Goal: Transaction & Acquisition: Purchase product/service

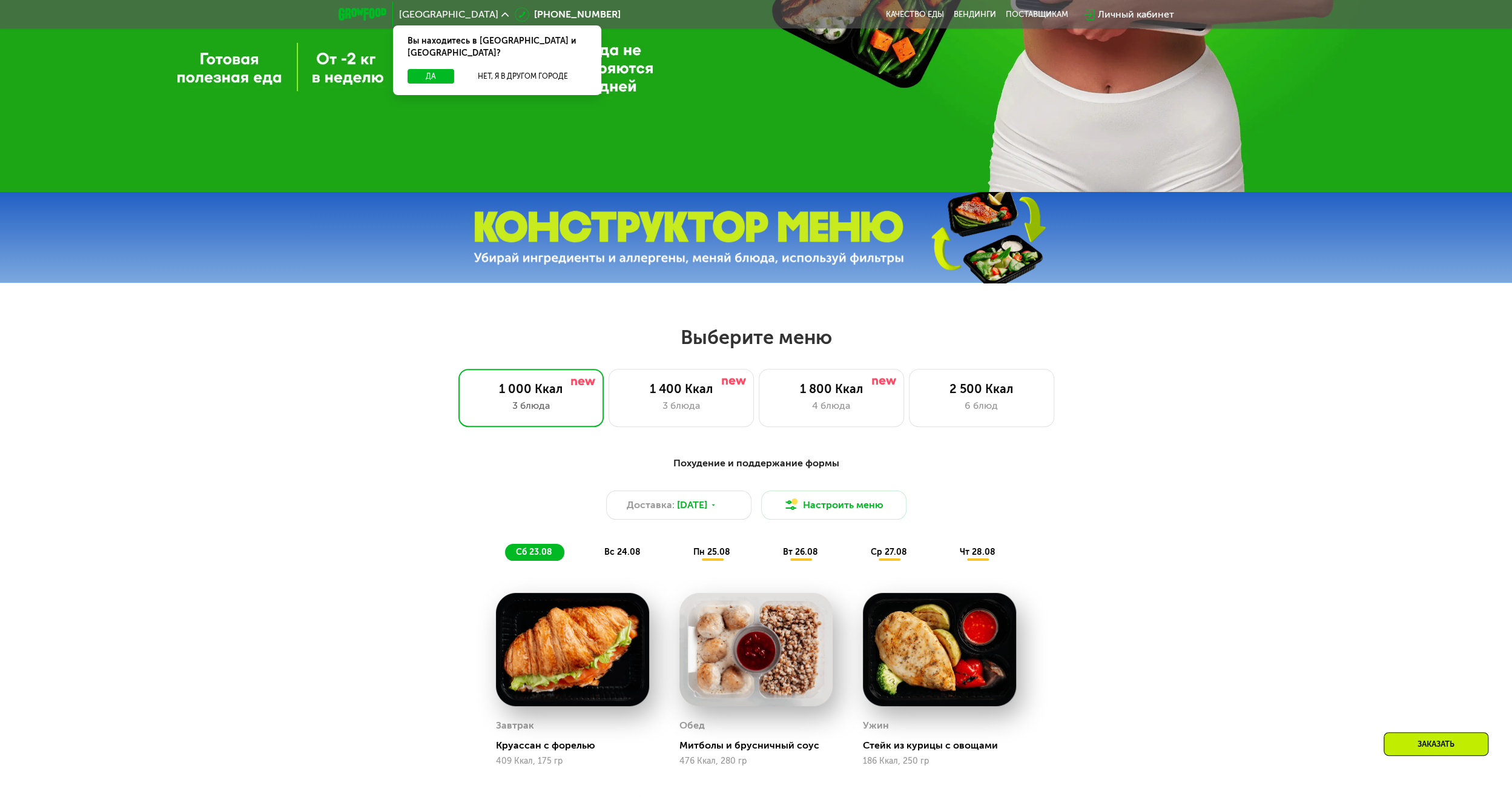
scroll to position [546, 0]
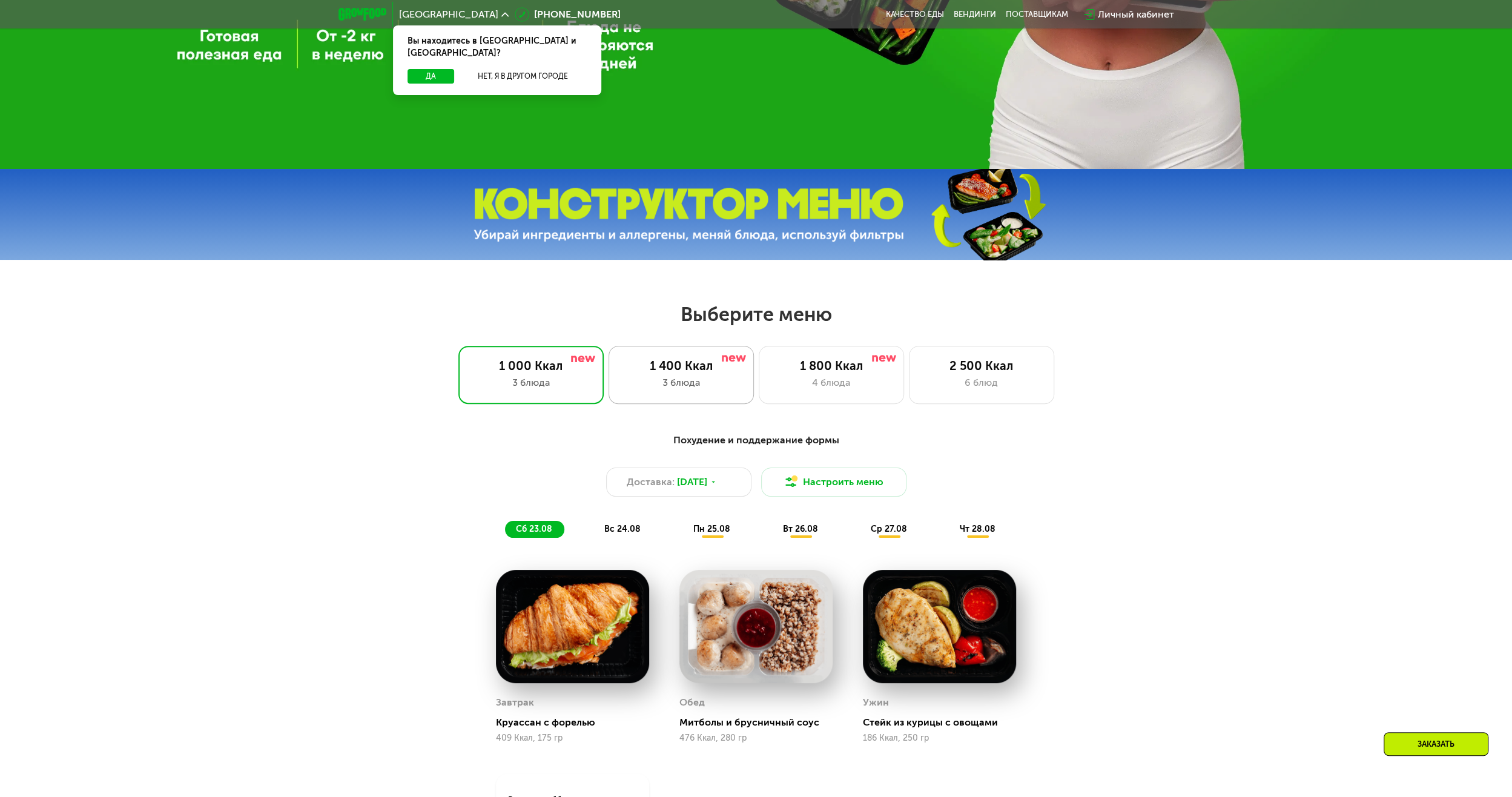
click at [653, 372] on div "1 400 Ккал" at bounding box center [681, 365] width 120 height 14
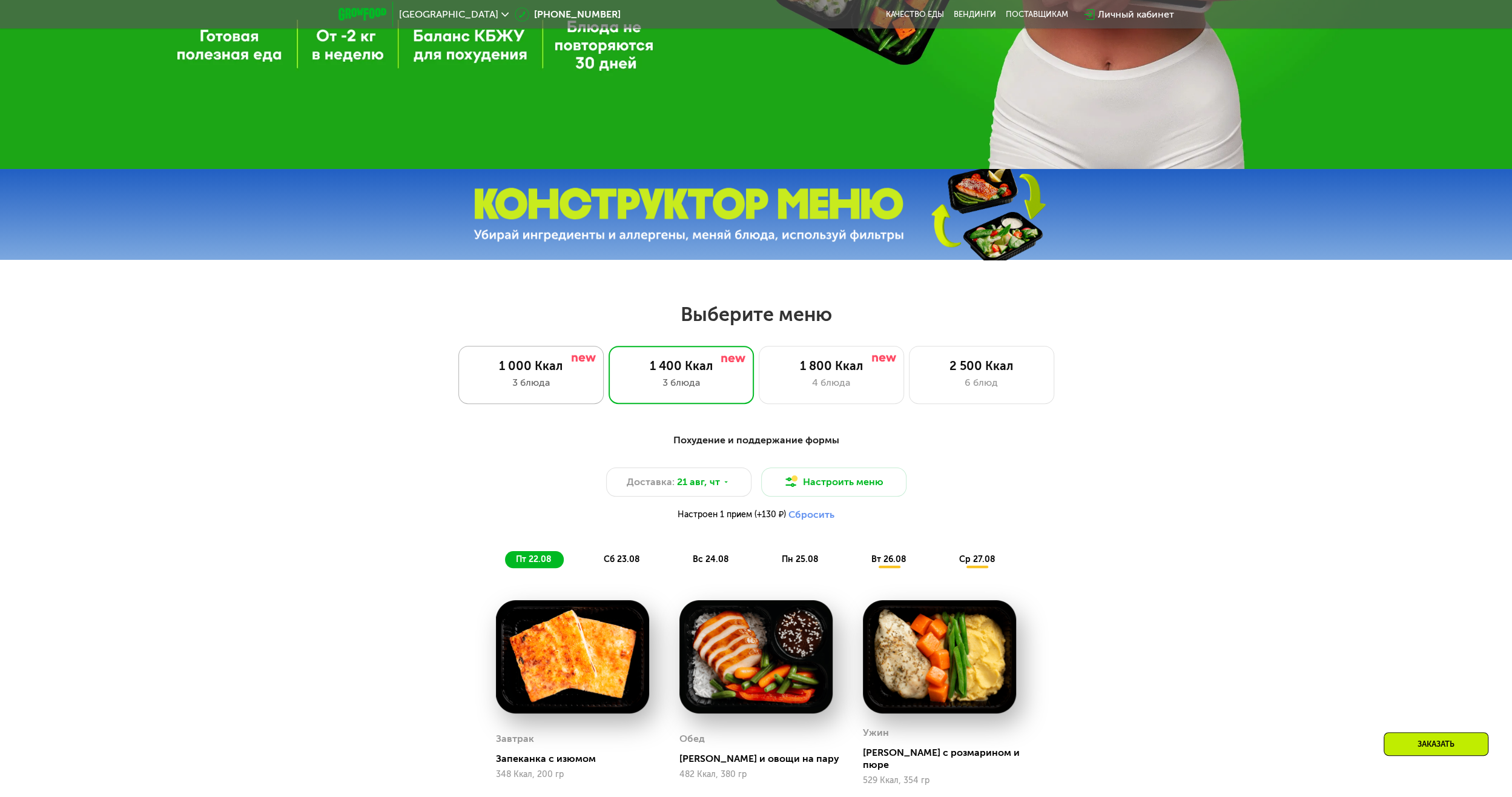
click at [551, 380] on div "3 блюда" at bounding box center [530, 382] width 120 height 14
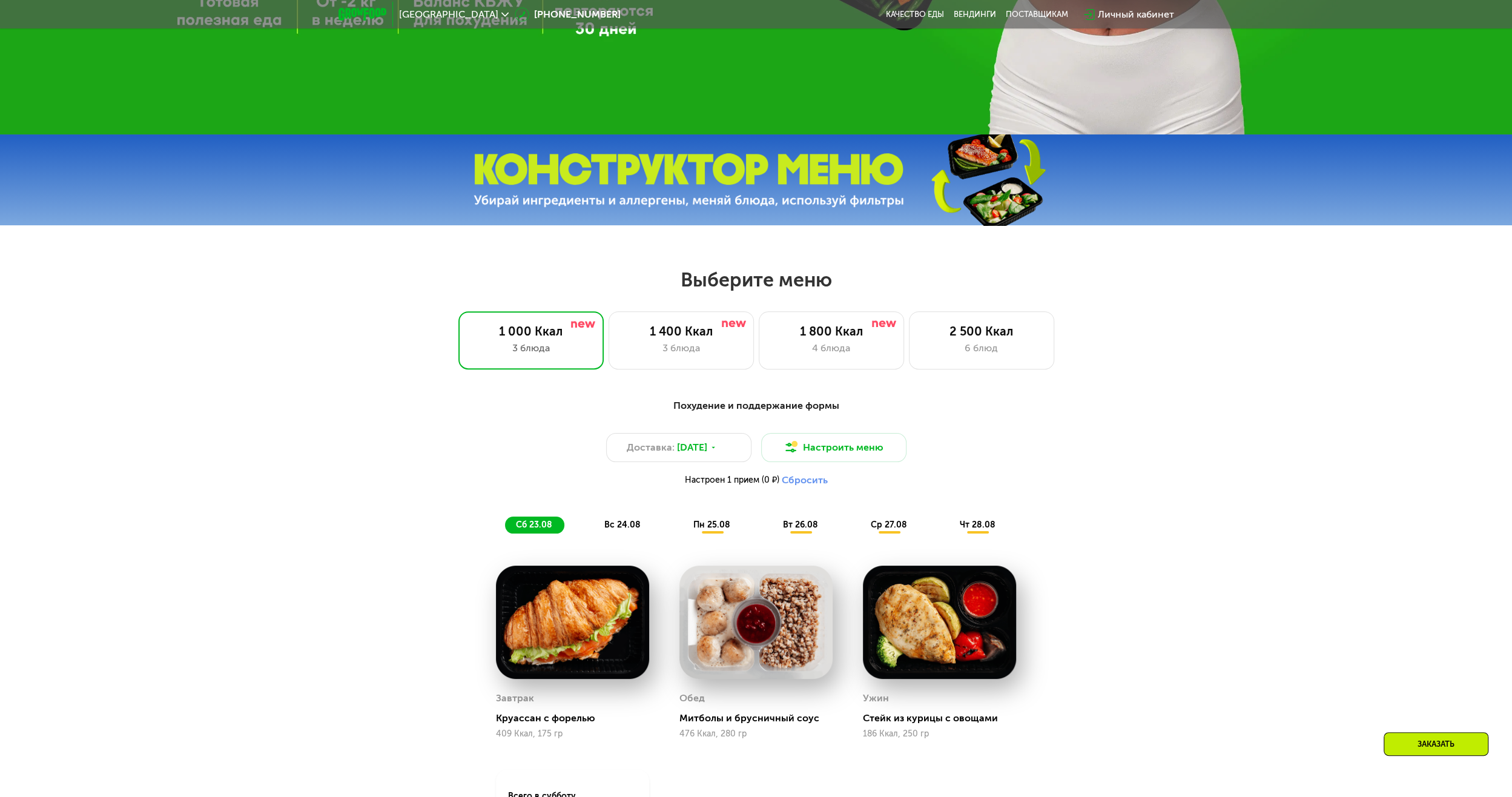
scroll to position [606, 0]
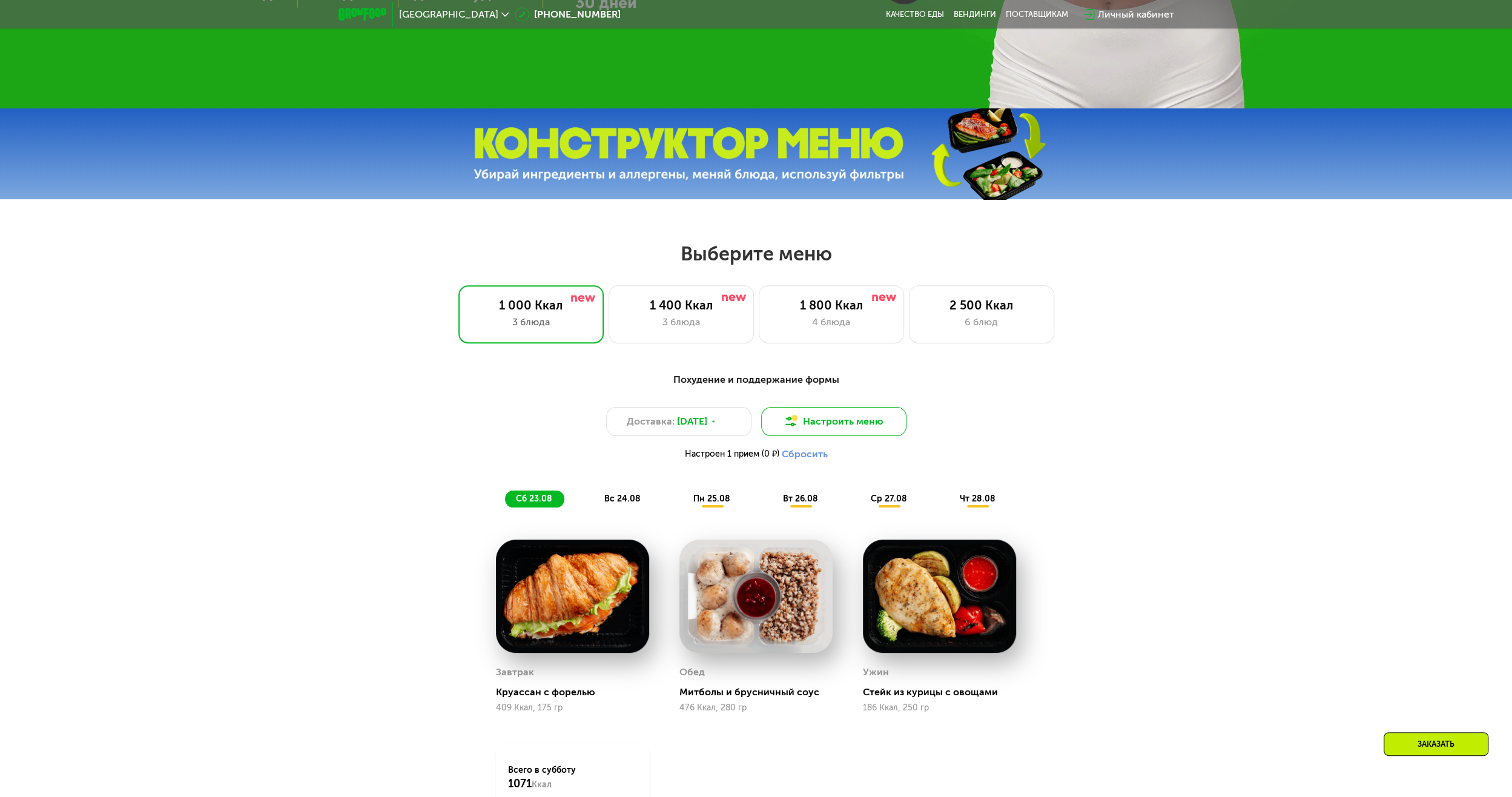
click at [887, 429] on button "Настроить меню" at bounding box center [834, 422] width 146 height 29
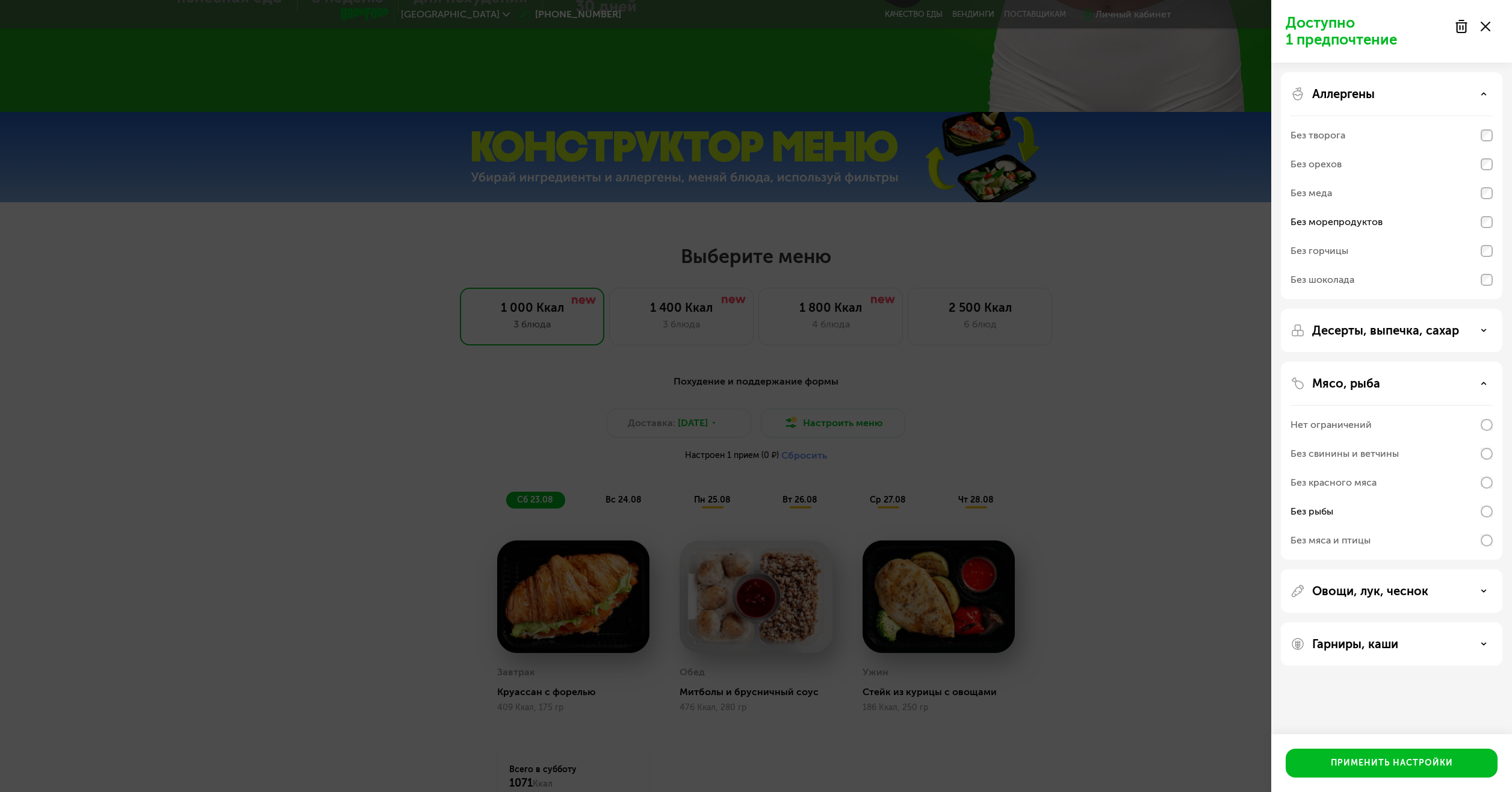
click at [658, 651] on div "Доступно 1 предпочтение Аллергены Без творога Без орехов Без меда Без морепроду…" at bounding box center [756, 396] width 1512 height 792
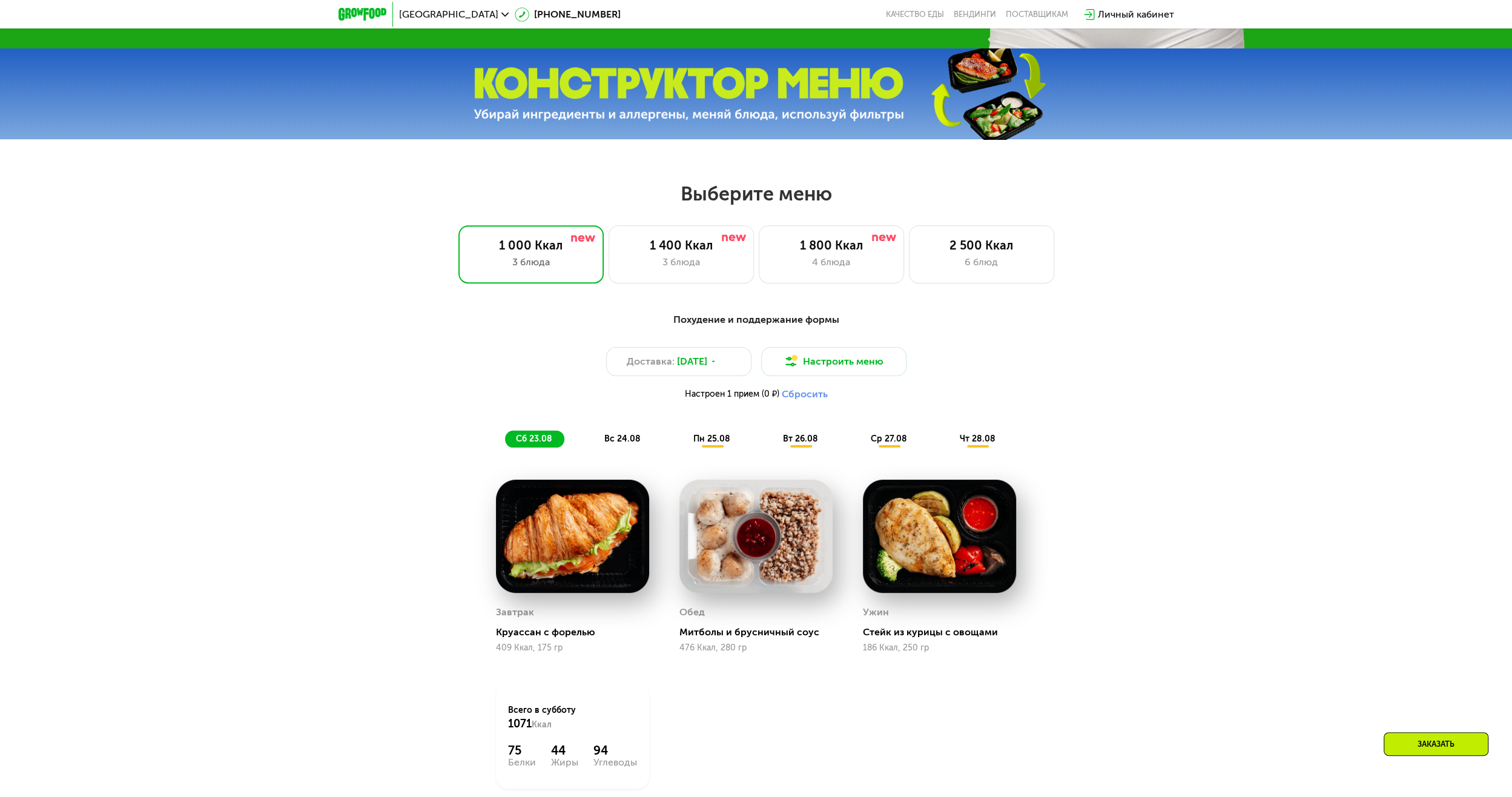
scroll to position [909, 0]
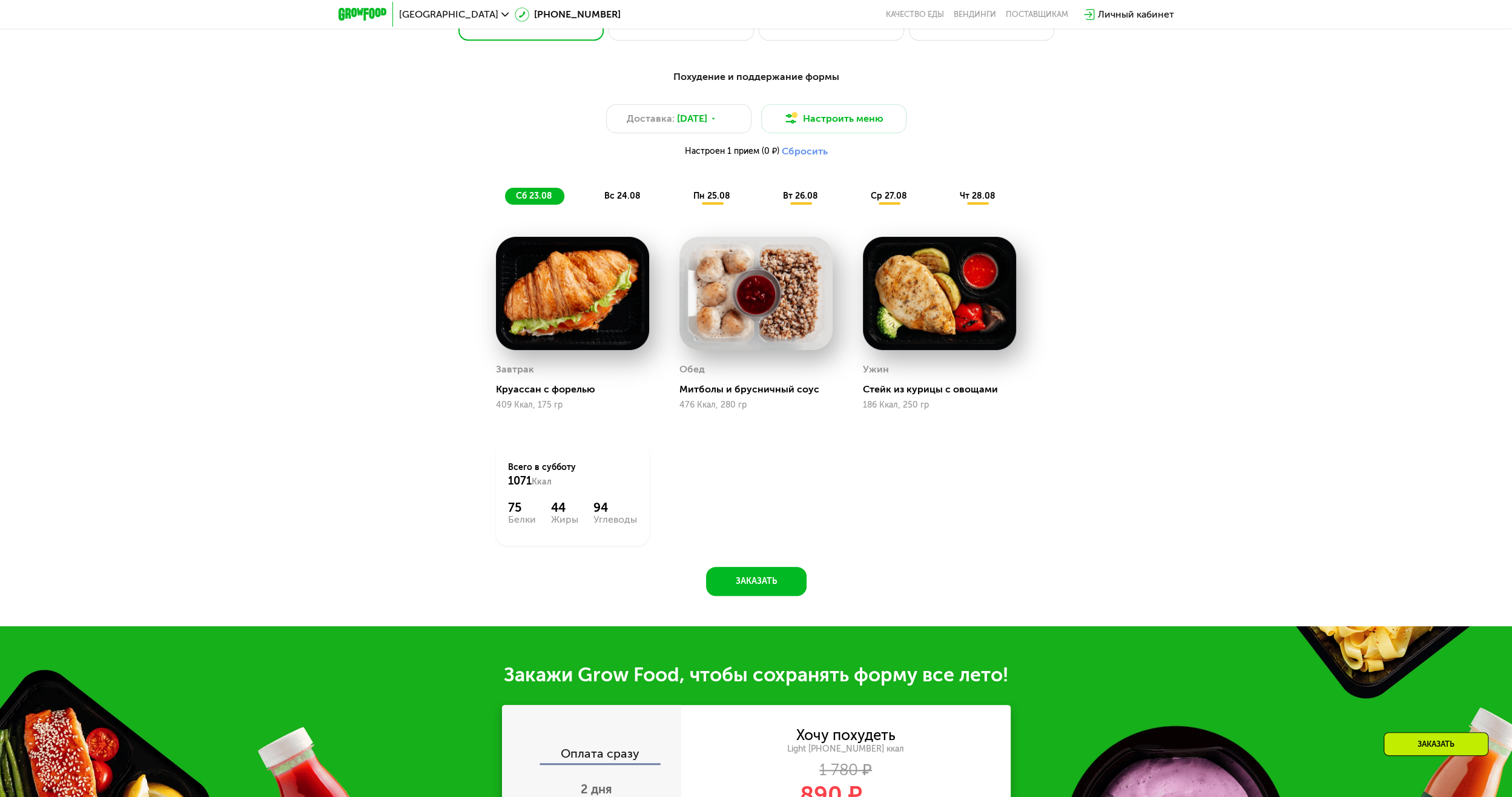
click at [722, 201] on span "пн 25.08" at bounding box center [712, 196] width 37 height 10
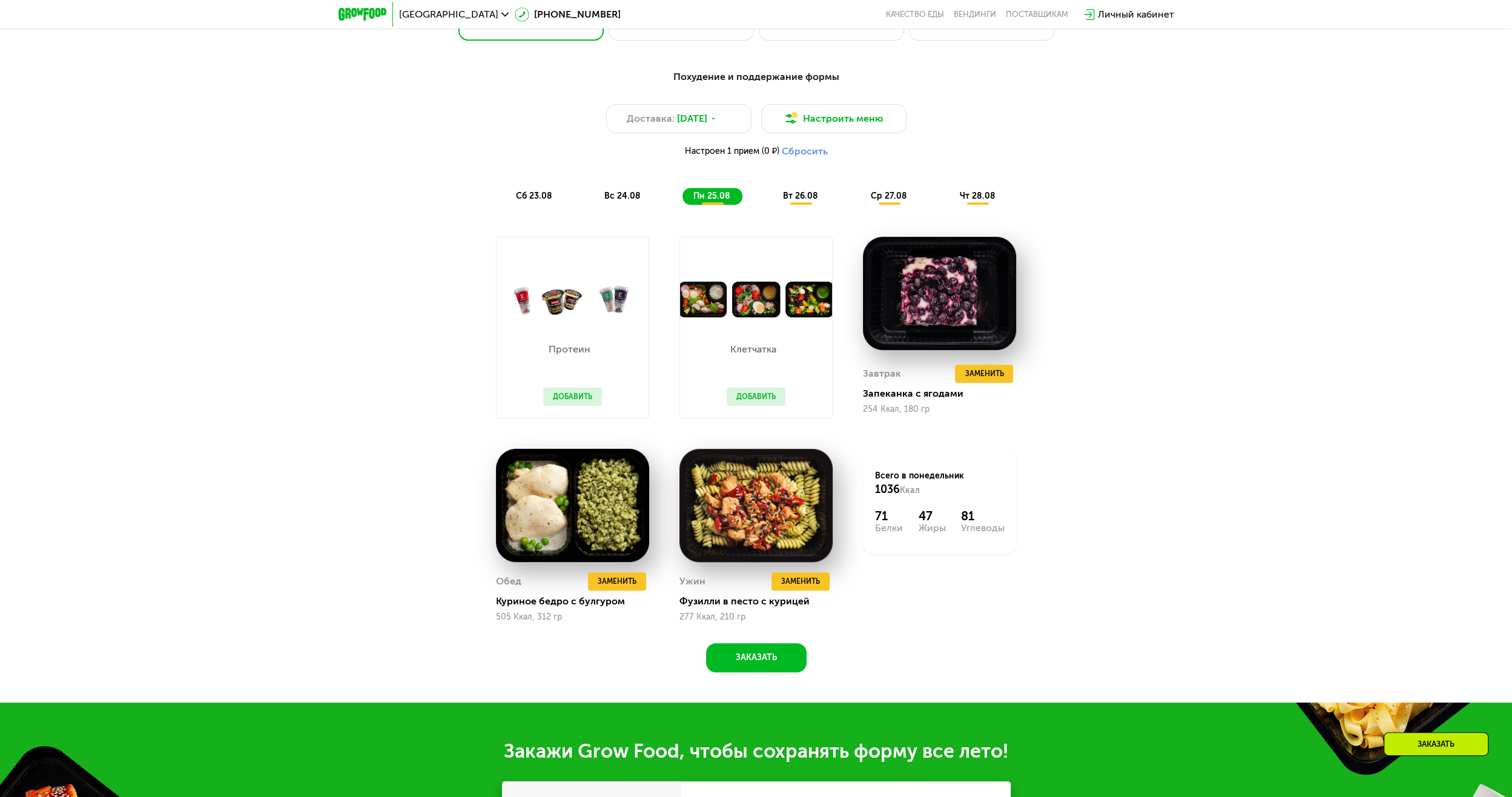
click at [860, 205] on div "вт 26.08" at bounding box center [889, 196] width 60 height 17
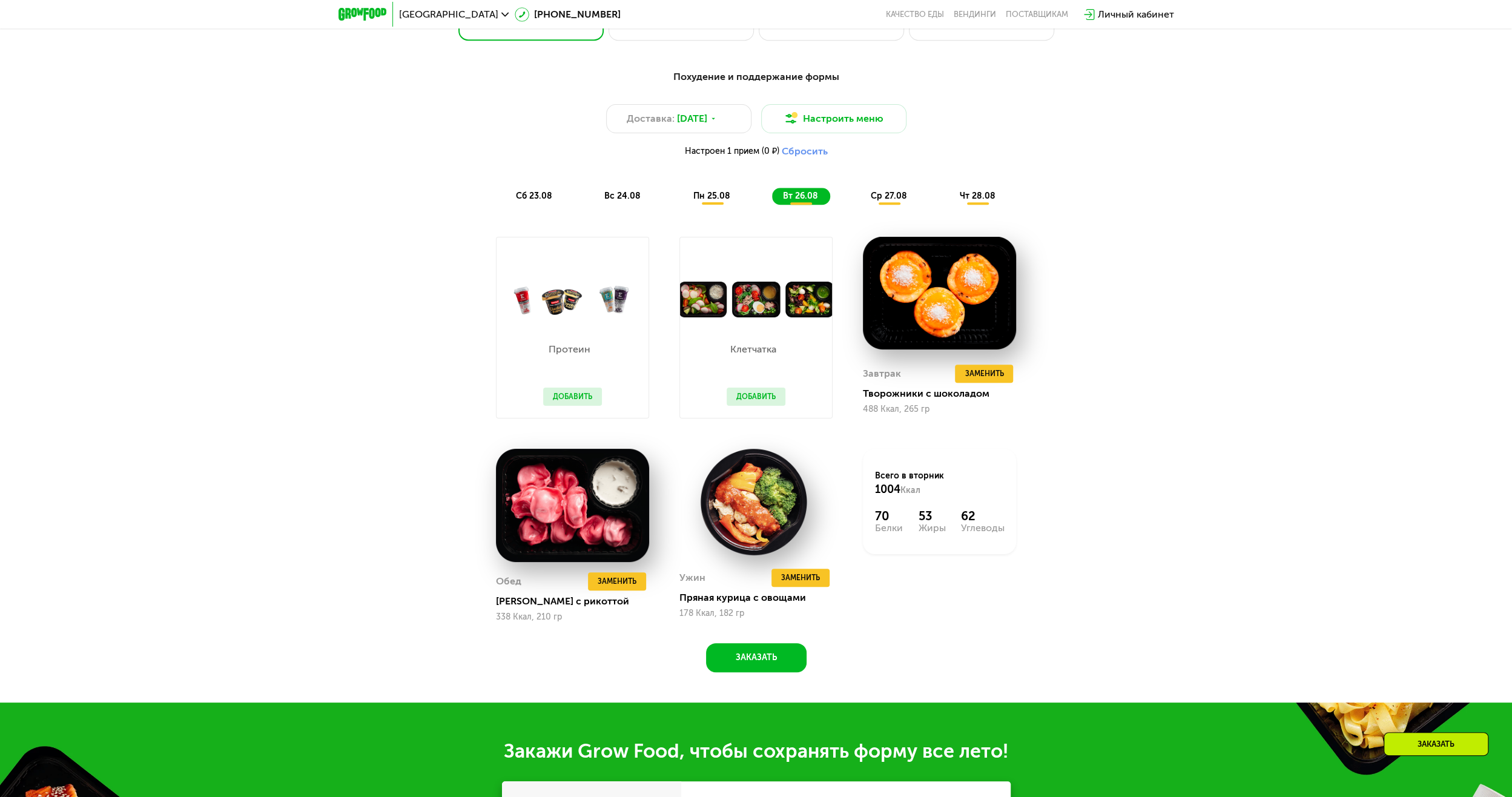
click at [948, 205] on div "ср 27.08" at bounding box center [978, 196] width 59 height 17
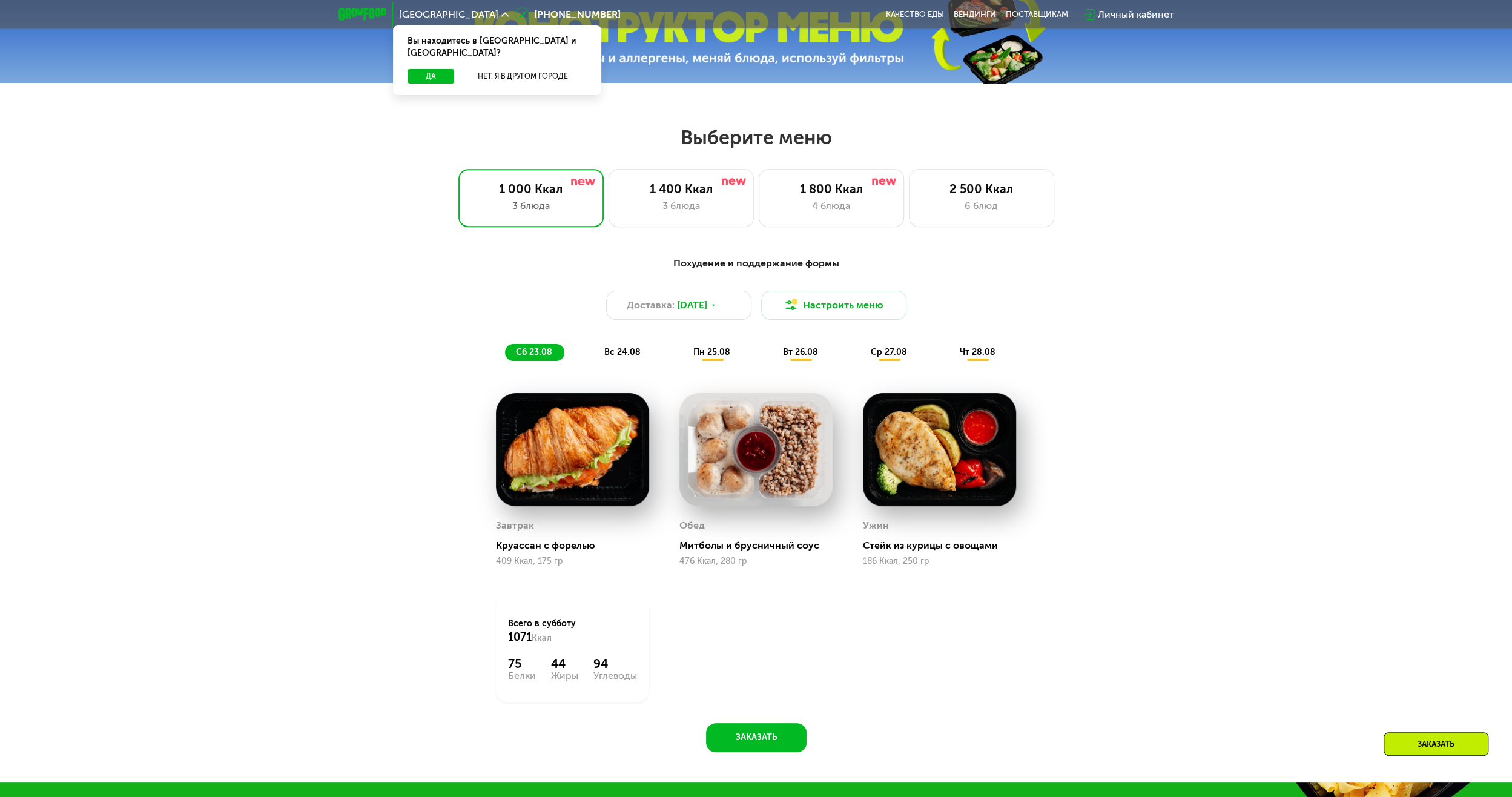
scroll to position [727, 0]
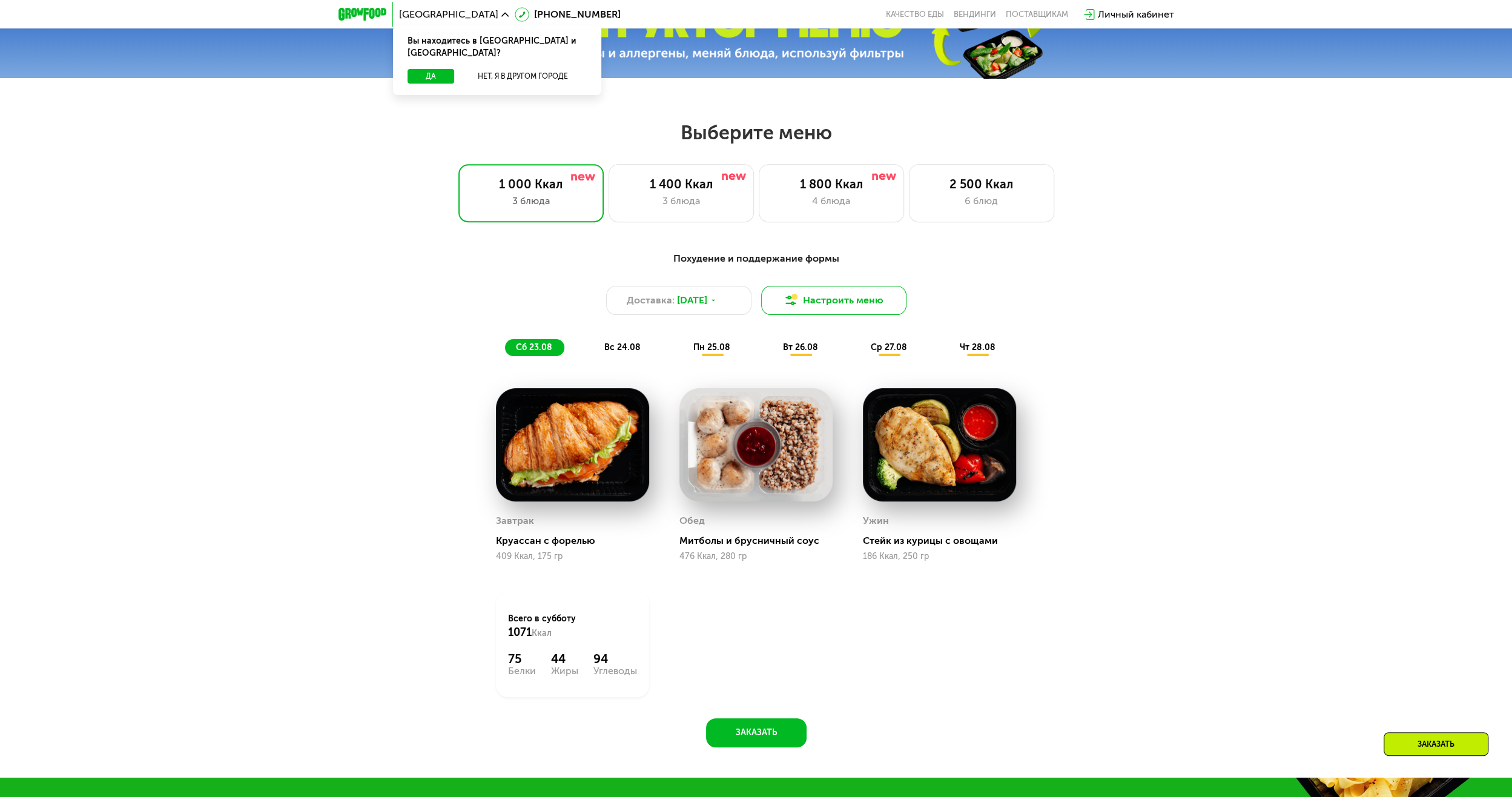
click at [858, 304] on button "Настроить меню" at bounding box center [834, 300] width 146 height 29
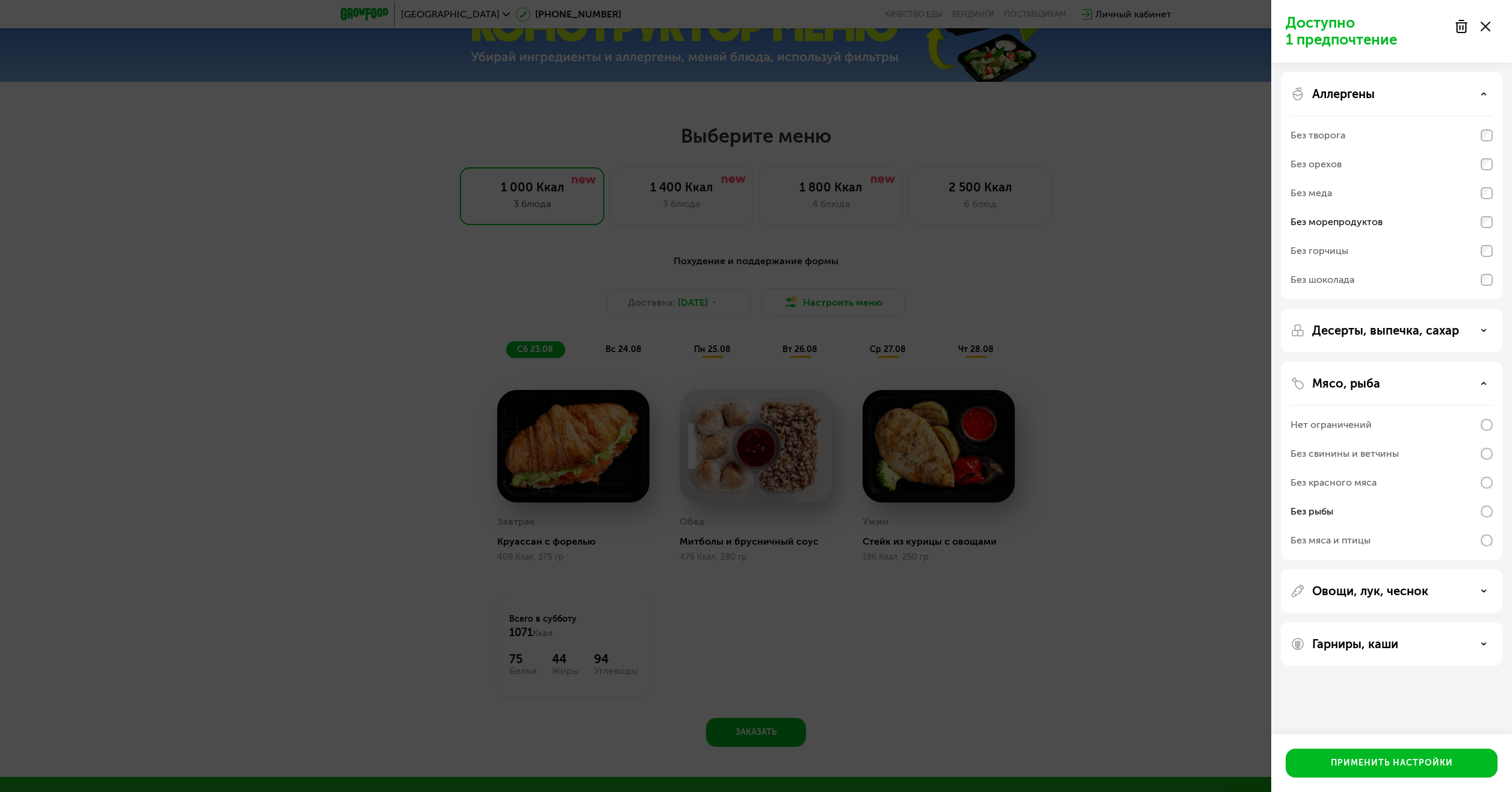
click at [1031, 507] on div "Доступно 1 предпочтение Аллергены Без творога Без орехов Без меда Без морепроду…" at bounding box center [756, 396] width 1512 height 792
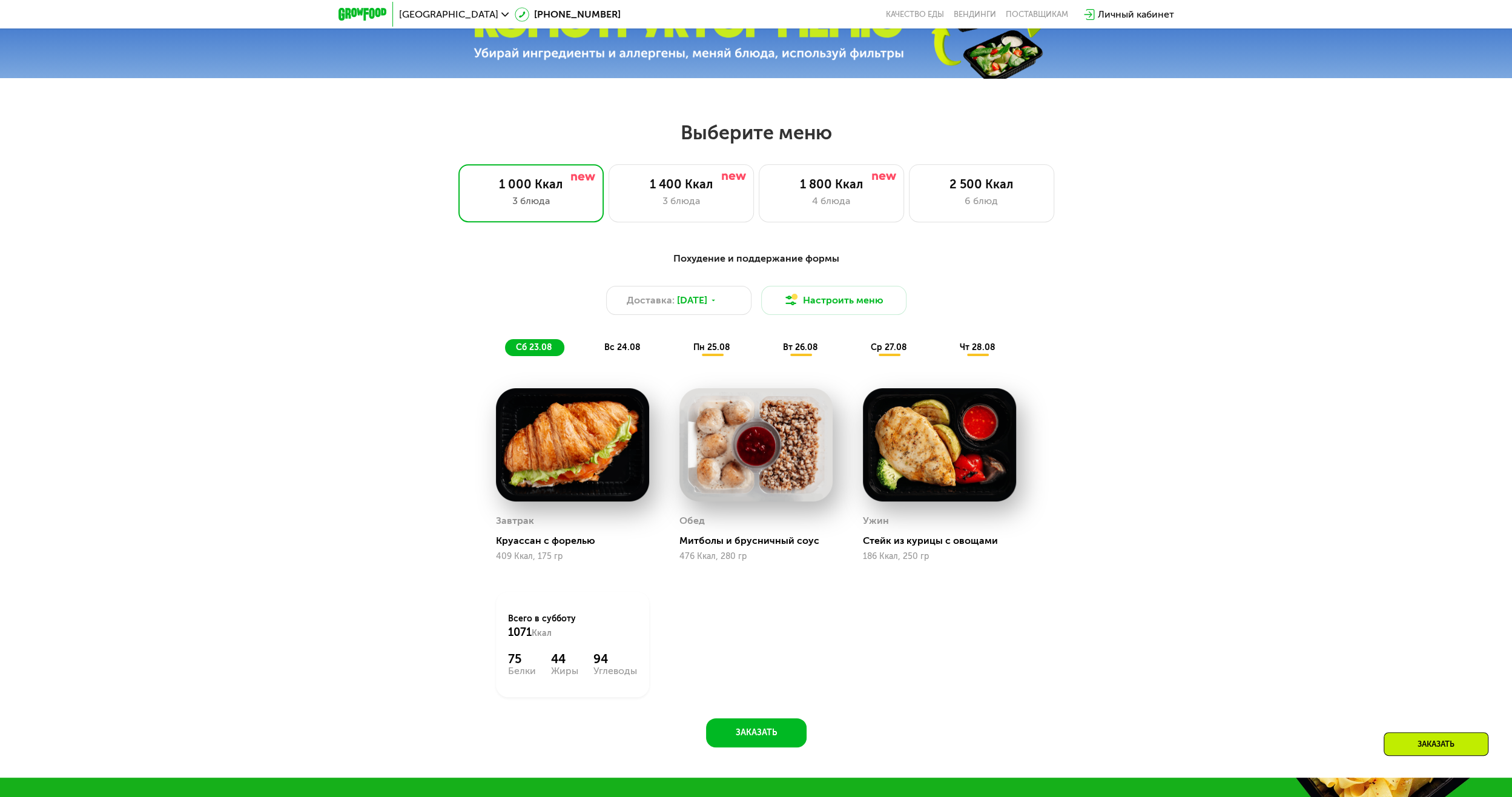
click at [608, 352] on span "вс 24.08" at bounding box center [623, 347] width 37 height 10
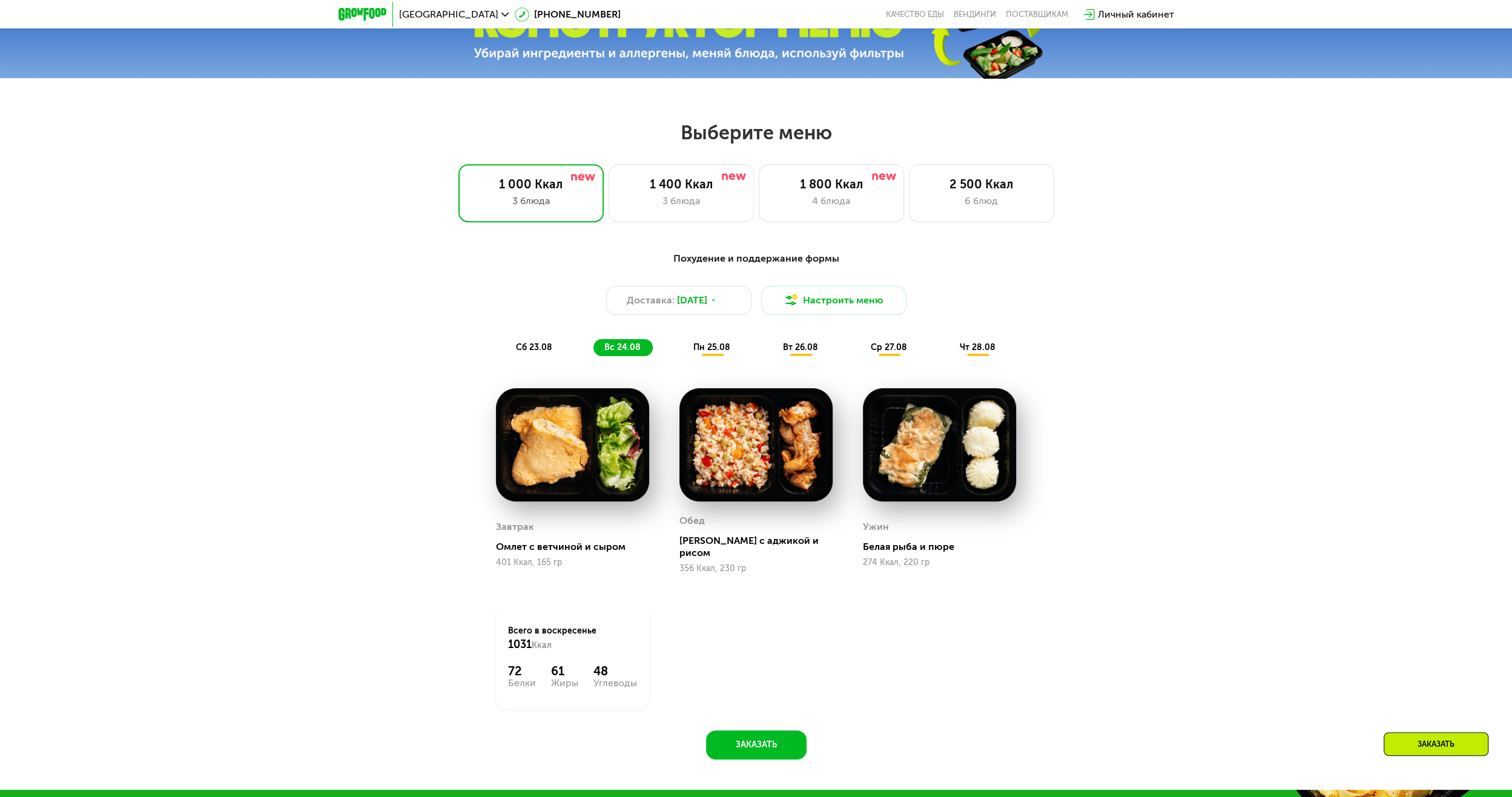
click at [722, 352] on span "пн 25.08" at bounding box center [712, 347] width 37 height 10
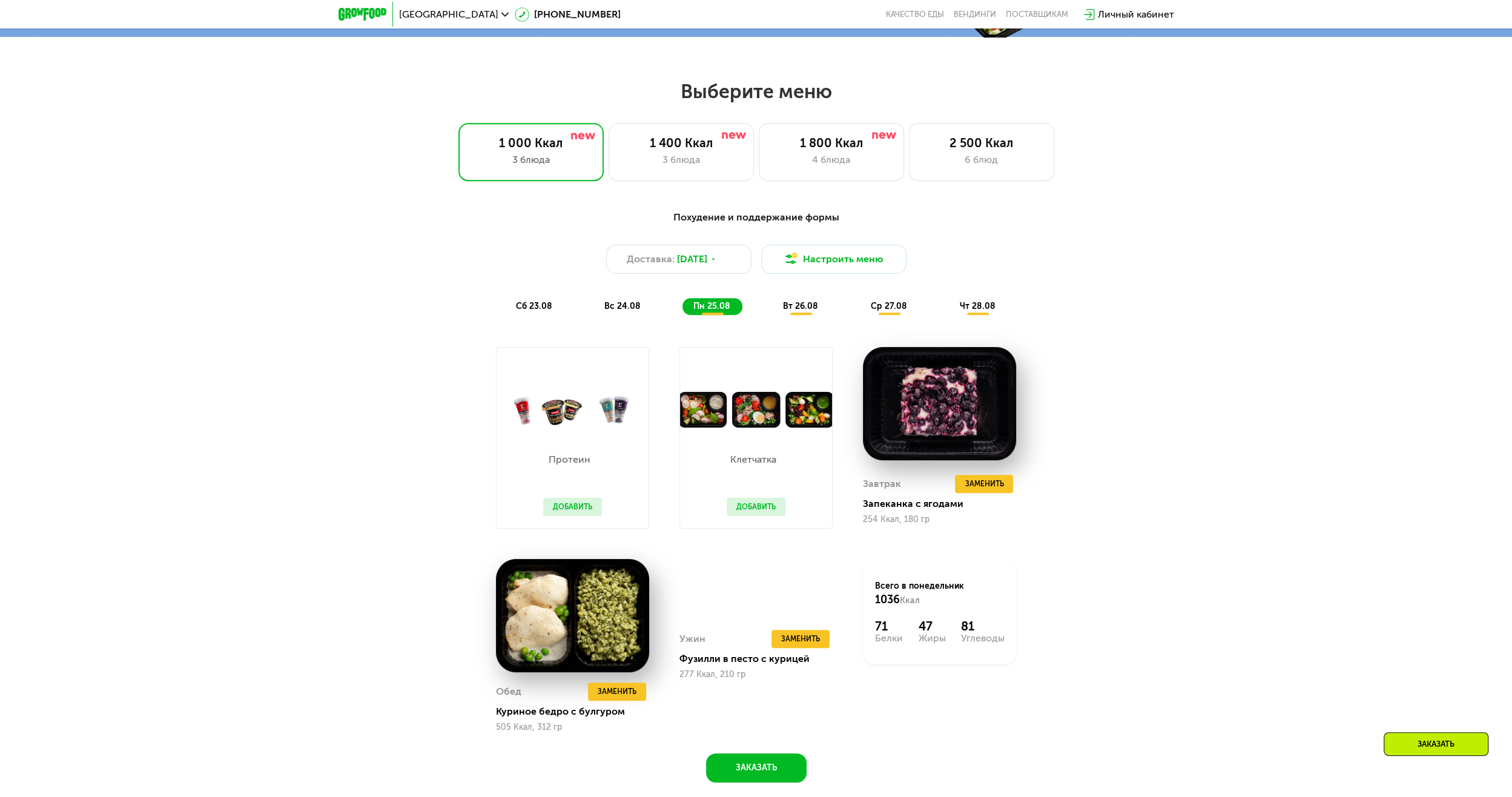
scroll to position [788, 0]
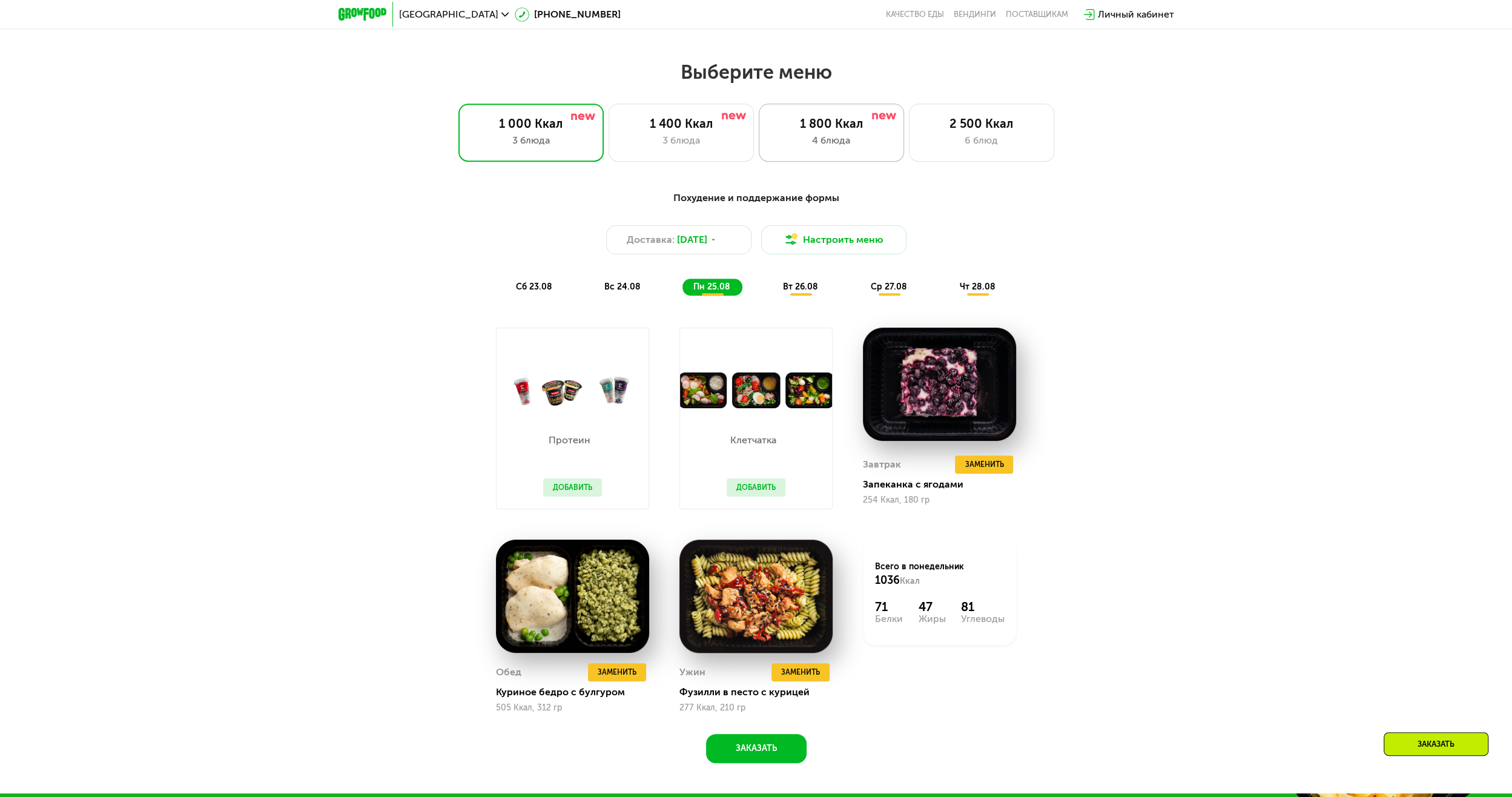
click at [909, 161] on div "1 800 Ккал 4 блюда" at bounding box center [982, 133] width 146 height 58
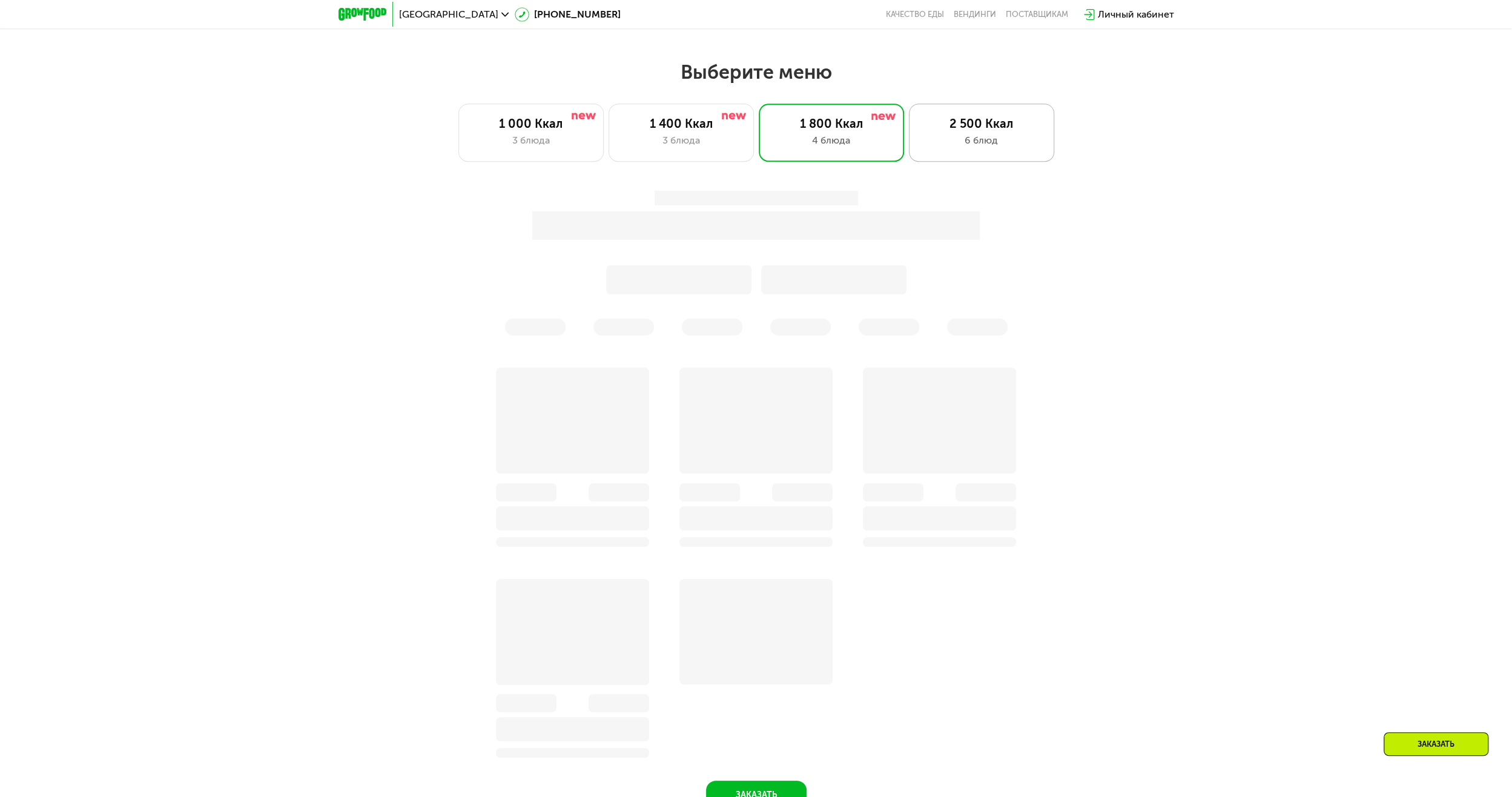
click at [950, 148] on div "6 блюд" at bounding box center [982, 140] width 120 height 14
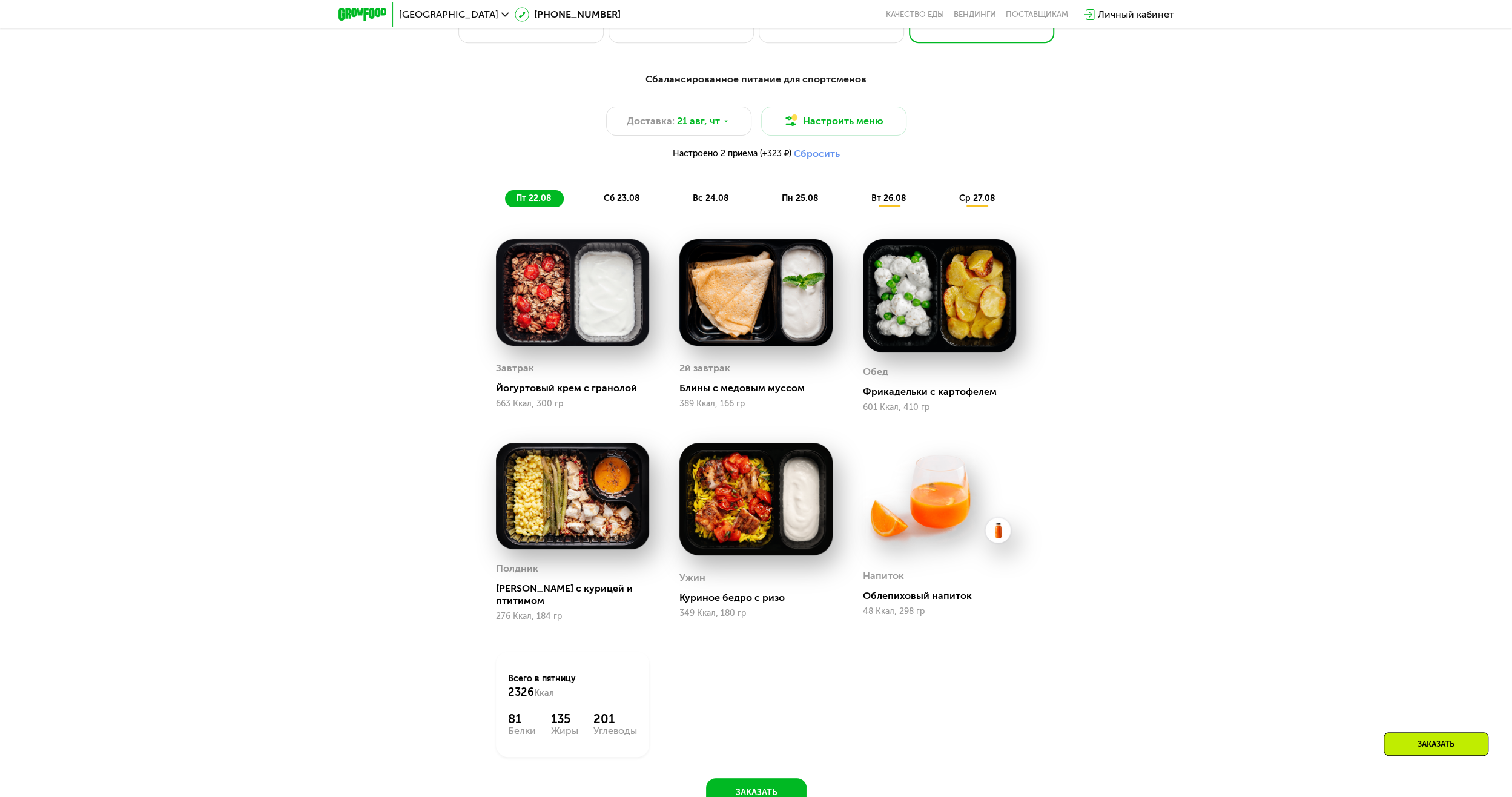
scroll to position [848, 0]
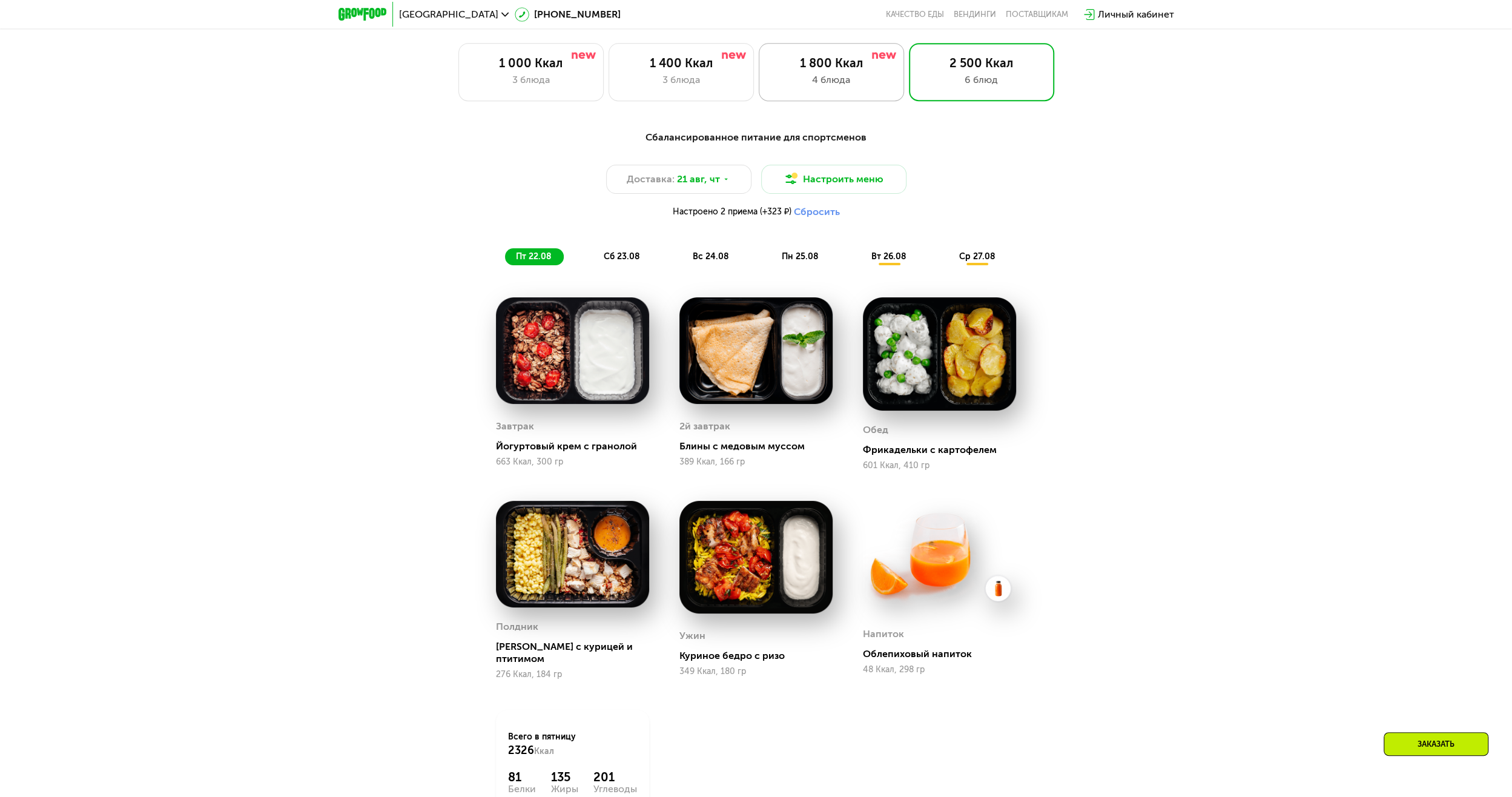
click at [860, 83] on div "4 блюда" at bounding box center [831, 79] width 120 height 14
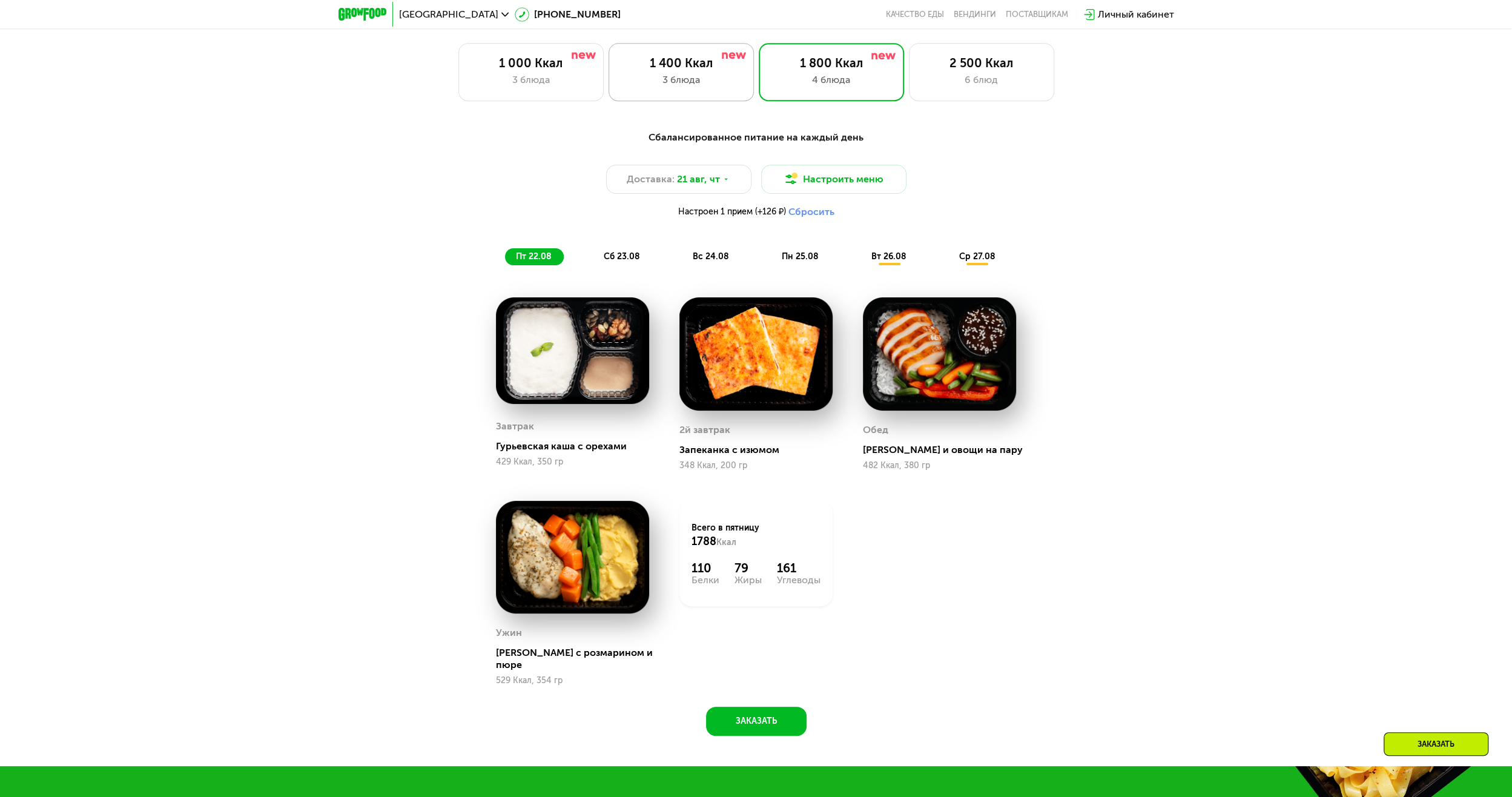
click at [659, 70] on div "1 400 Ккал" at bounding box center [681, 62] width 120 height 14
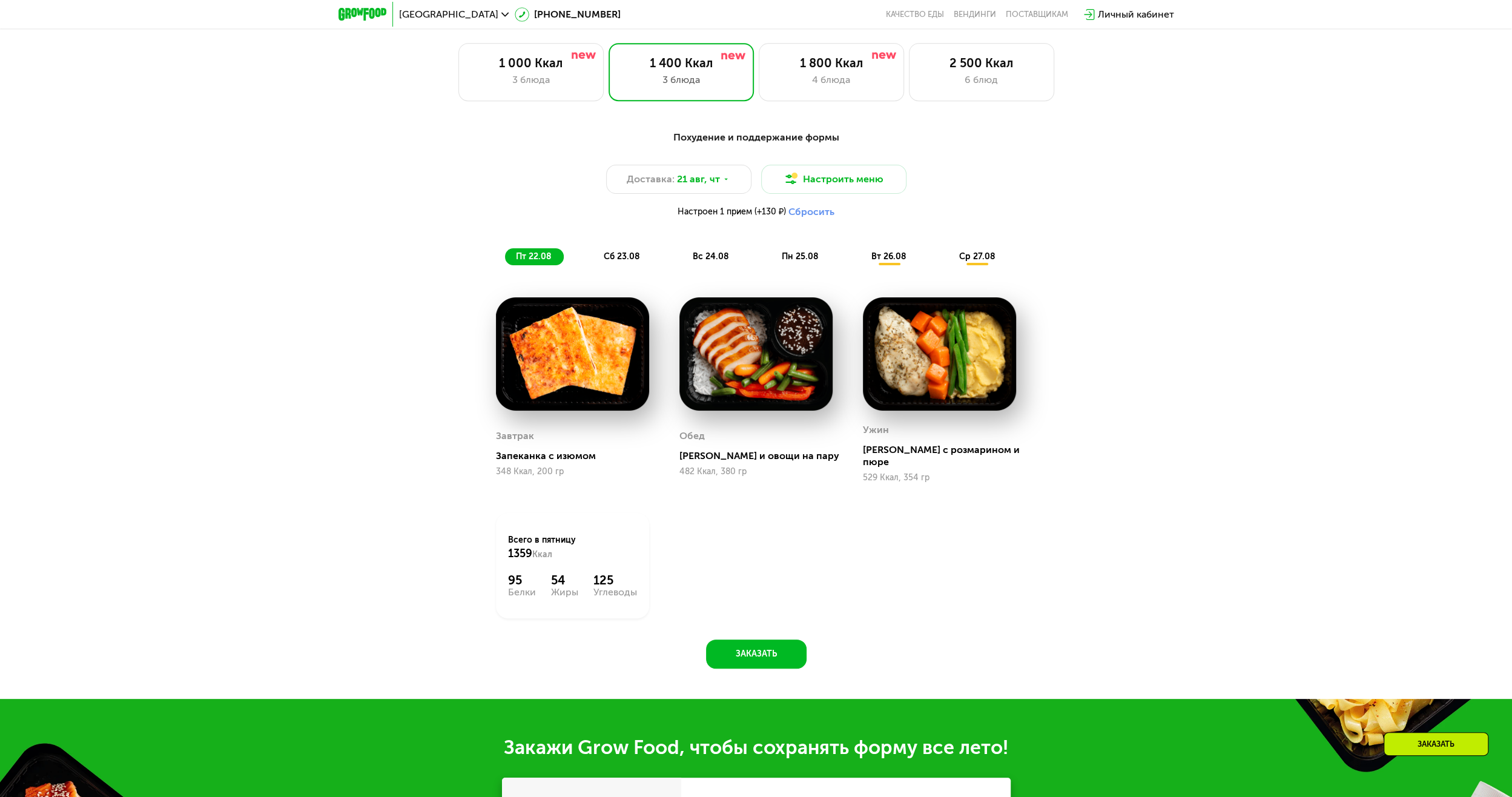
click at [626, 258] on span "сб 23.08" at bounding box center [622, 256] width 37 height 10
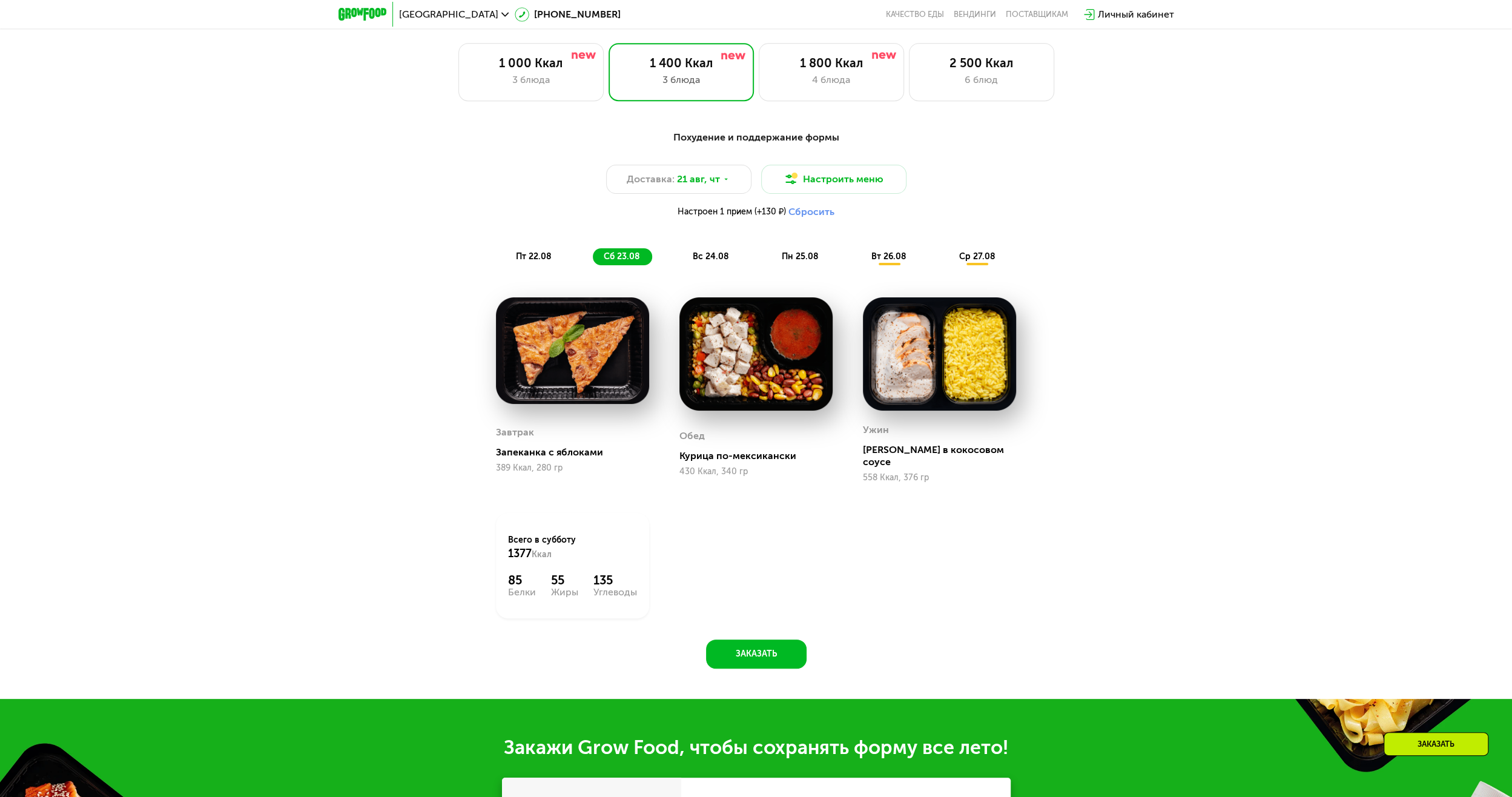
click at [705, 260] on span "вс 24.08" at bounding box center [711, 256] width 37 height 10
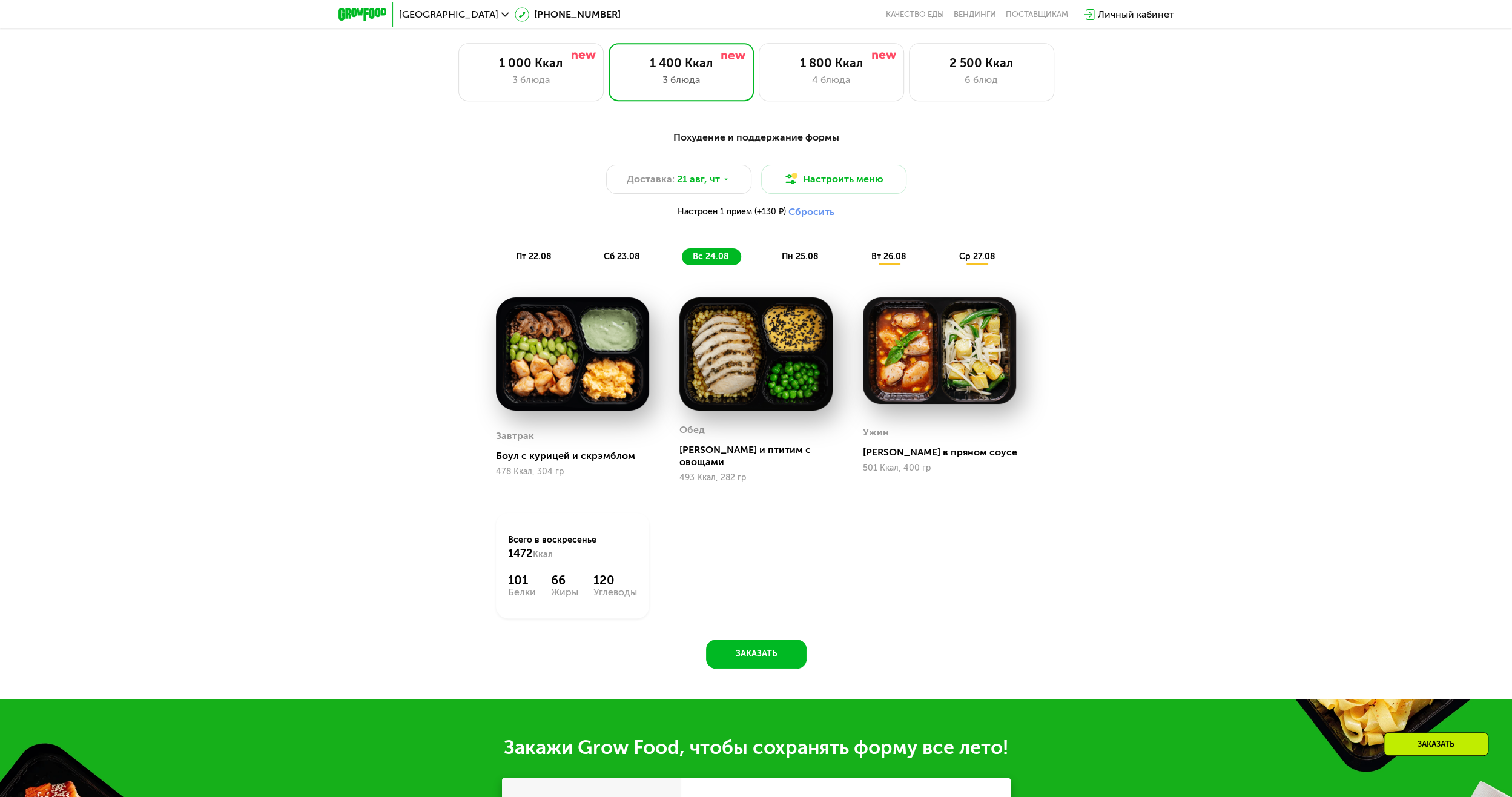
click at [802, 258] on span "пн 25.08" at bounding box center [800, 256] width 37 height 10
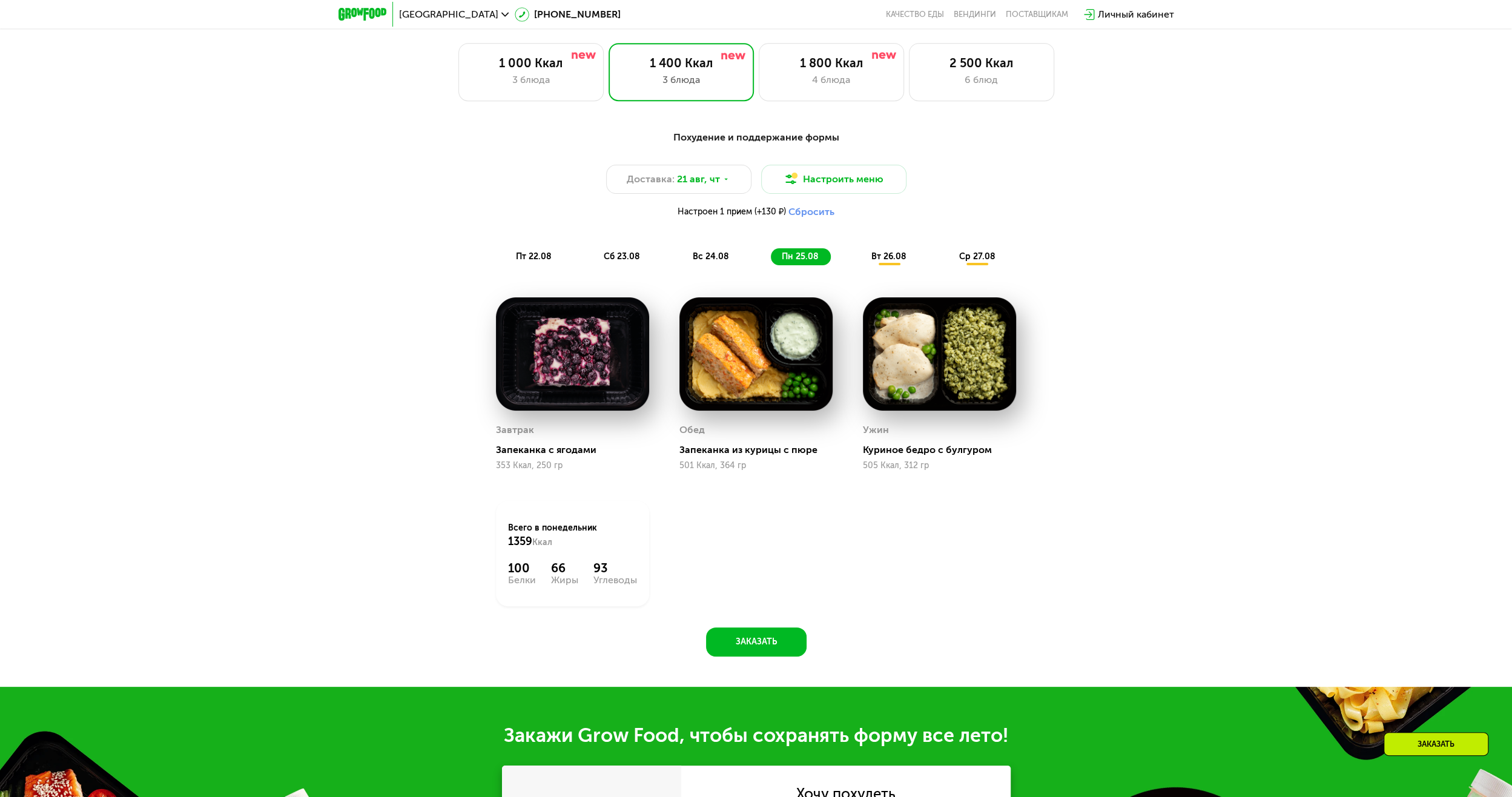
click at [887, 260] on span "вт 26.08" at bounding box center [889, 256] width 35 height 10
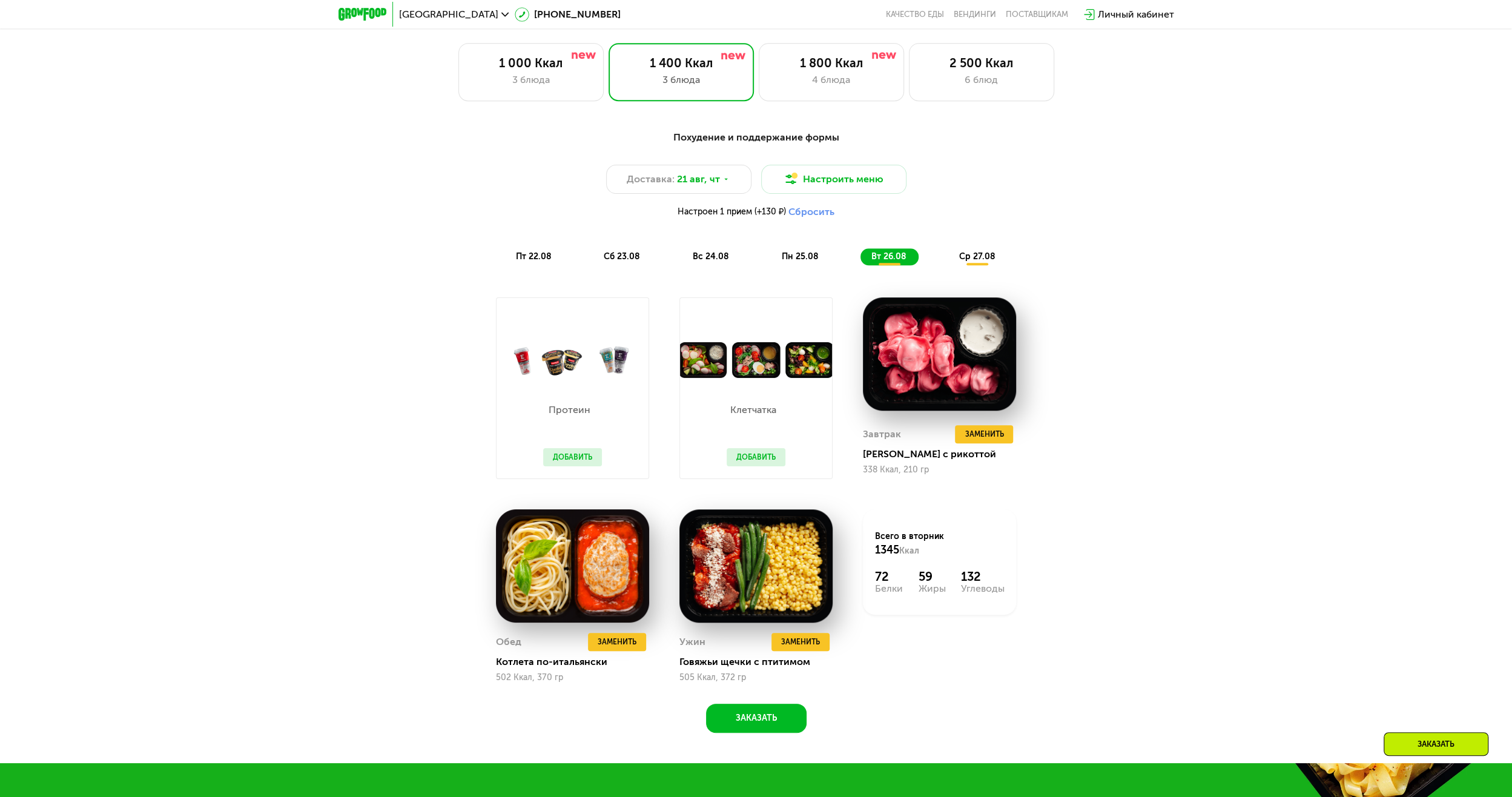
click at [972, 262] on span "ср 27.08" at bounding box center [977, 256] width 37 height 10
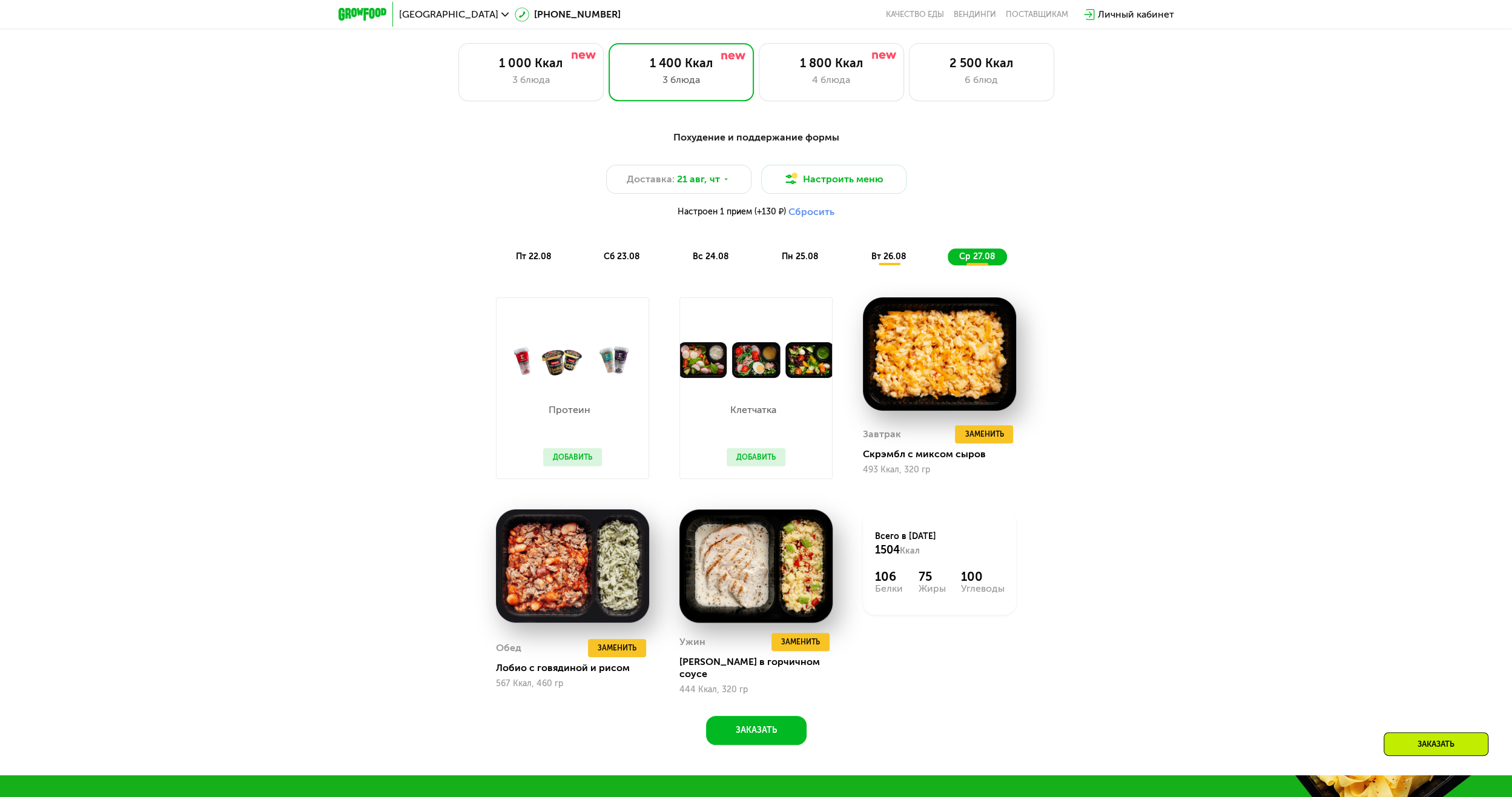
click at [747, 466] on button "Добавить" at bounding box center [756, 457] width 59 height 18
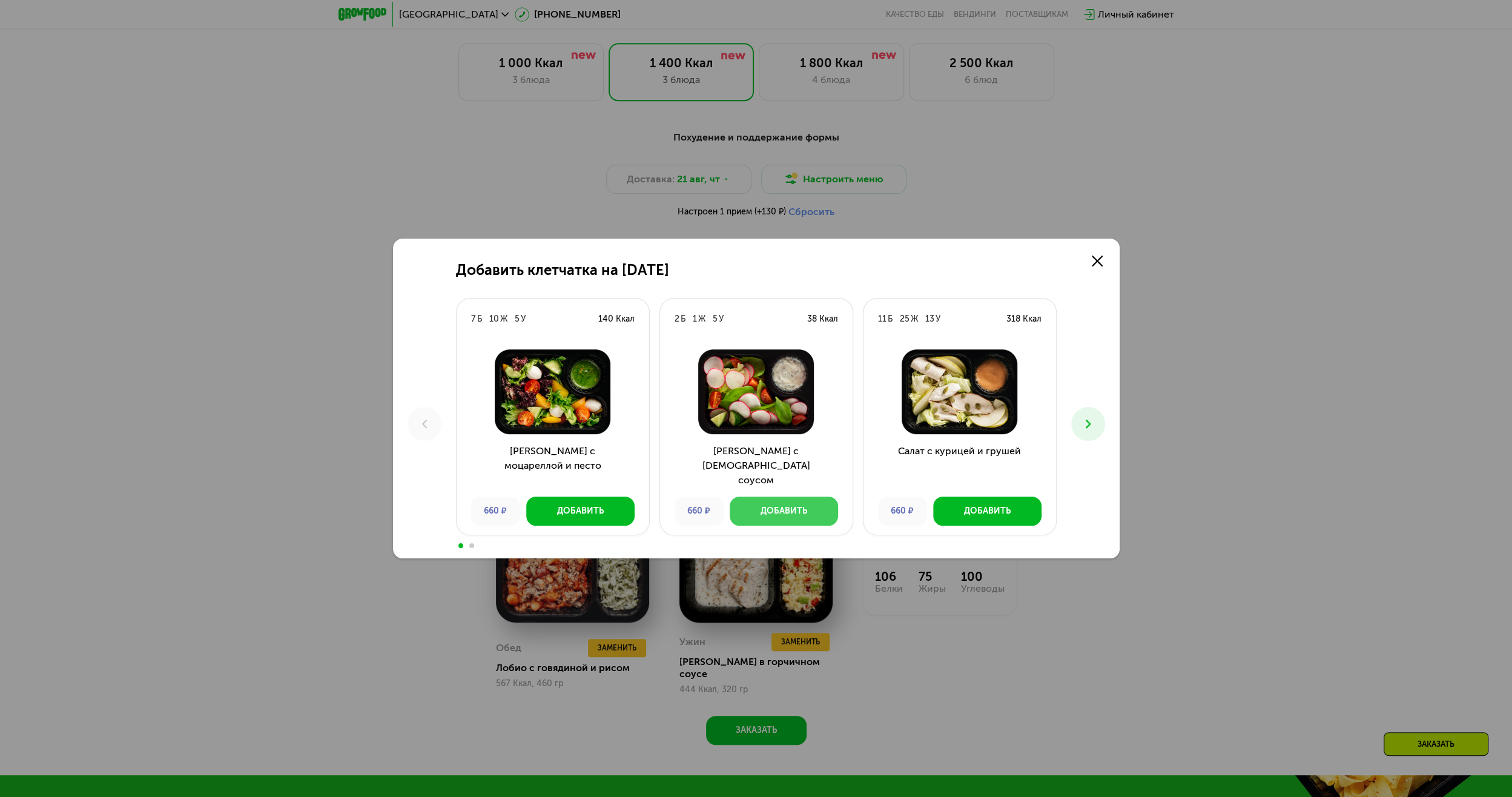
click at [789, 520] on button "Добавить" at bounding box center [784, 511] width 108 height 29
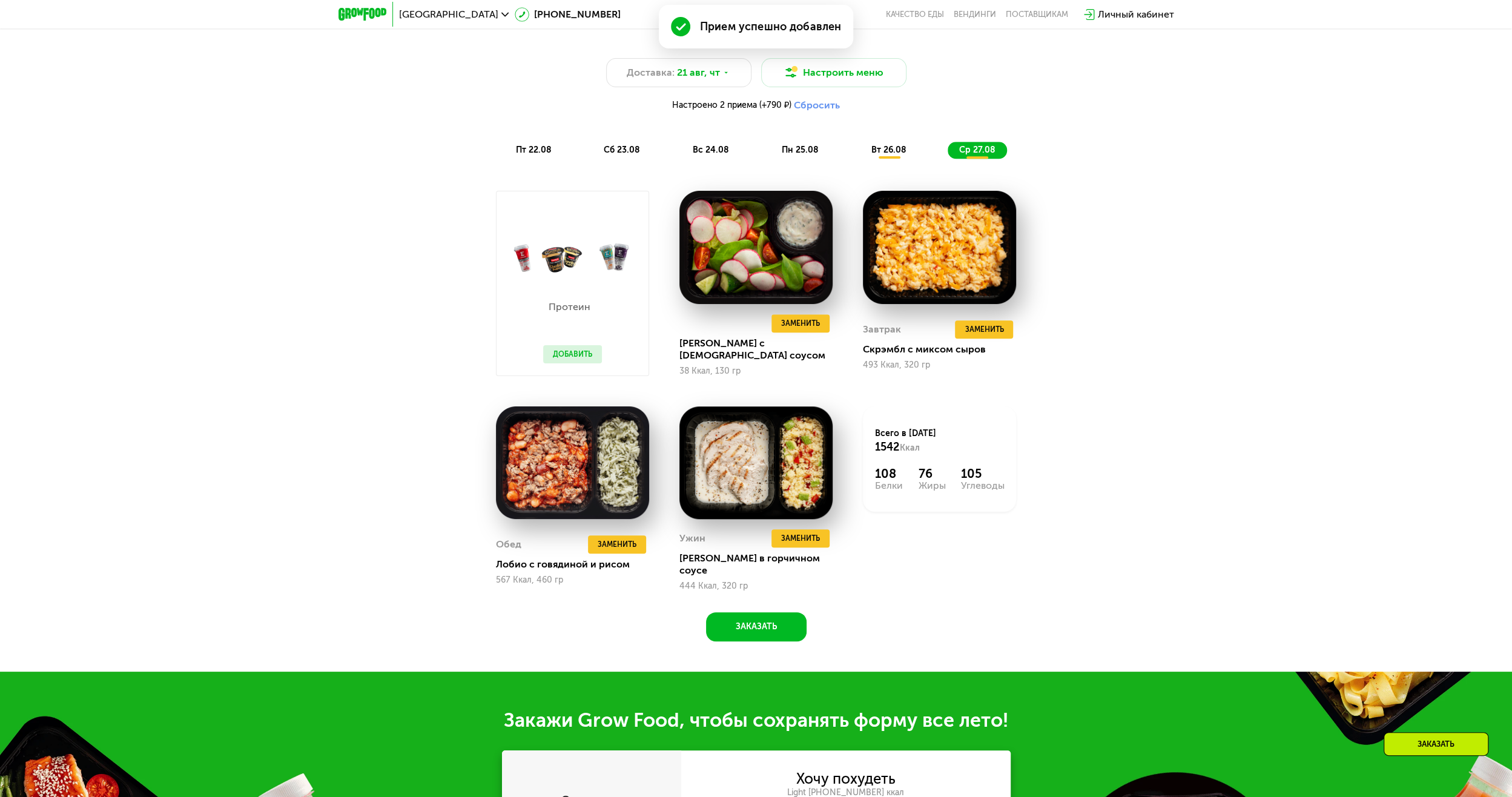
scroll to position [788, 0]
